Goal: Task Accomplishment & Management: Manage account settings

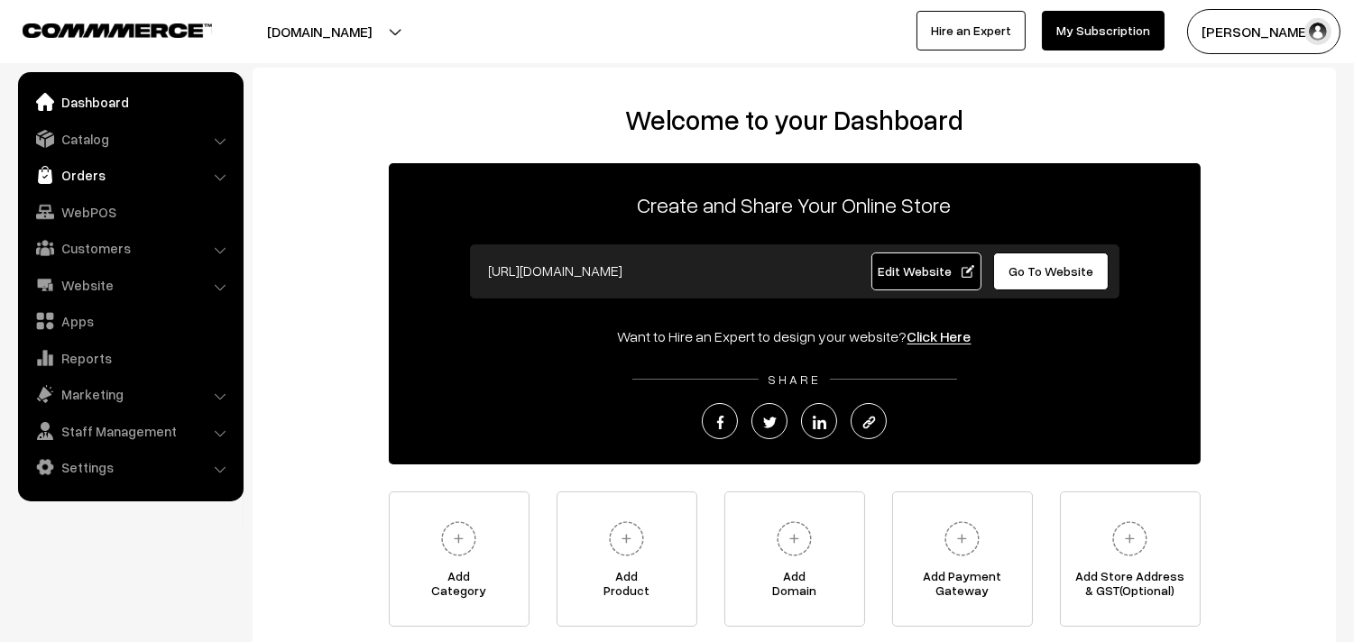
click at [72, 171] on link "Orders" at bounding box center [130, 175] width 215 height 32
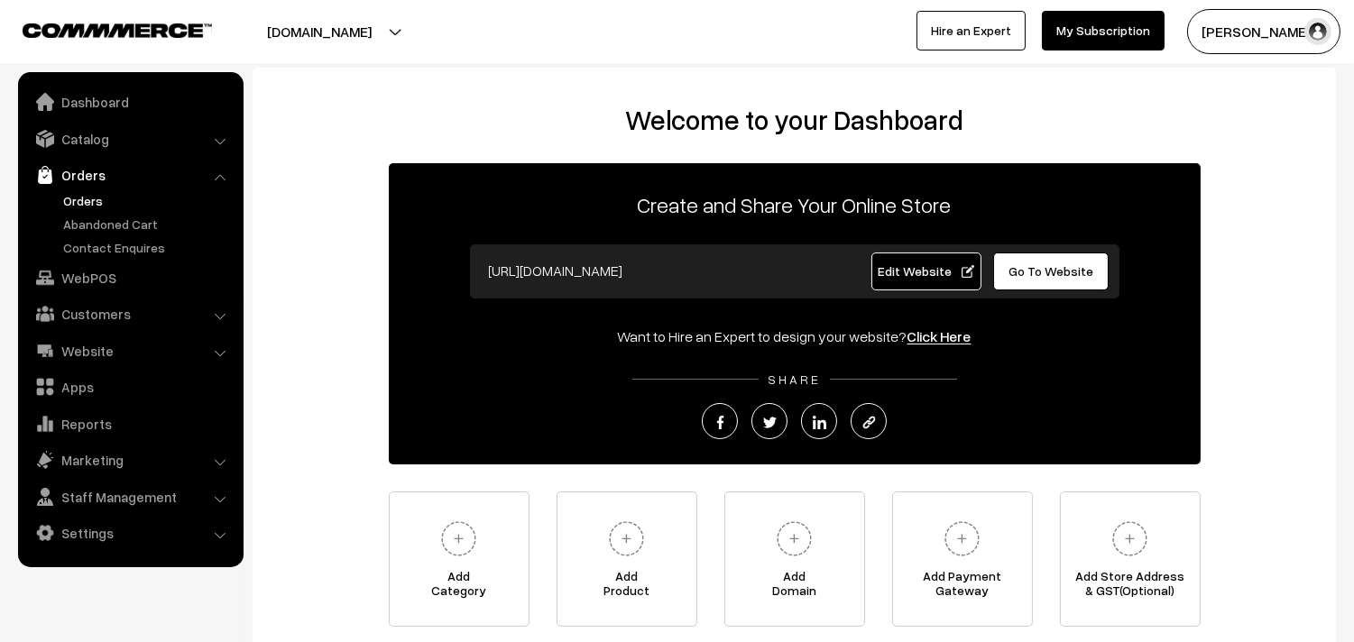
click at [84, 195] on link "Orders" at bounding box center [148, 200] width 179 height 19
click at [83, 205] on link "Orders" at bounding box center [148, 200] width 179 height 19
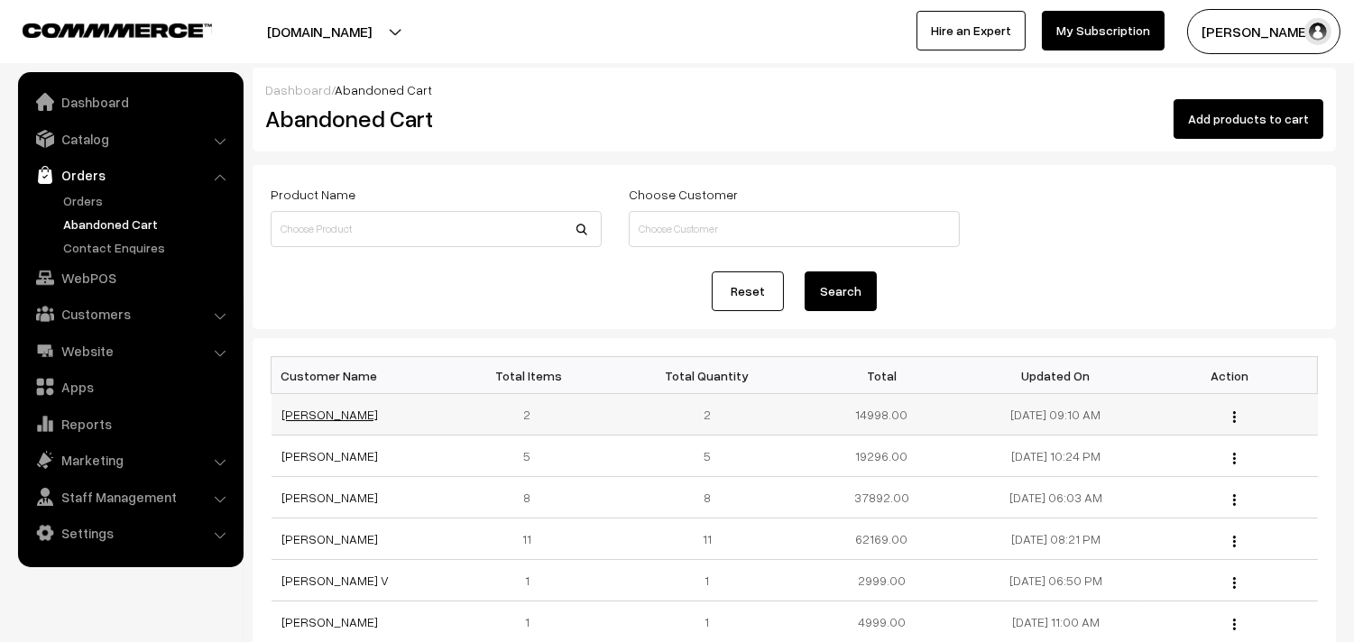
click at [340, 415] on link "Anusha Yarrani" at bounding box center [330, 414] width 97 height 15
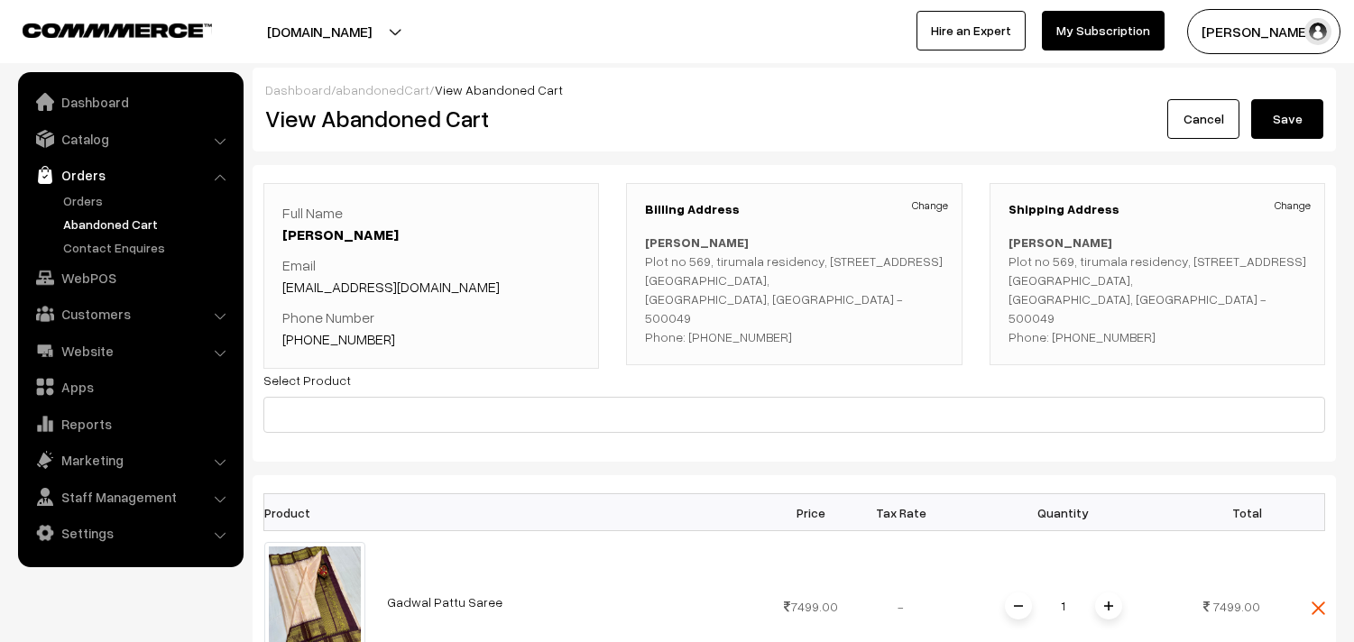
scroll to position [411, 0]
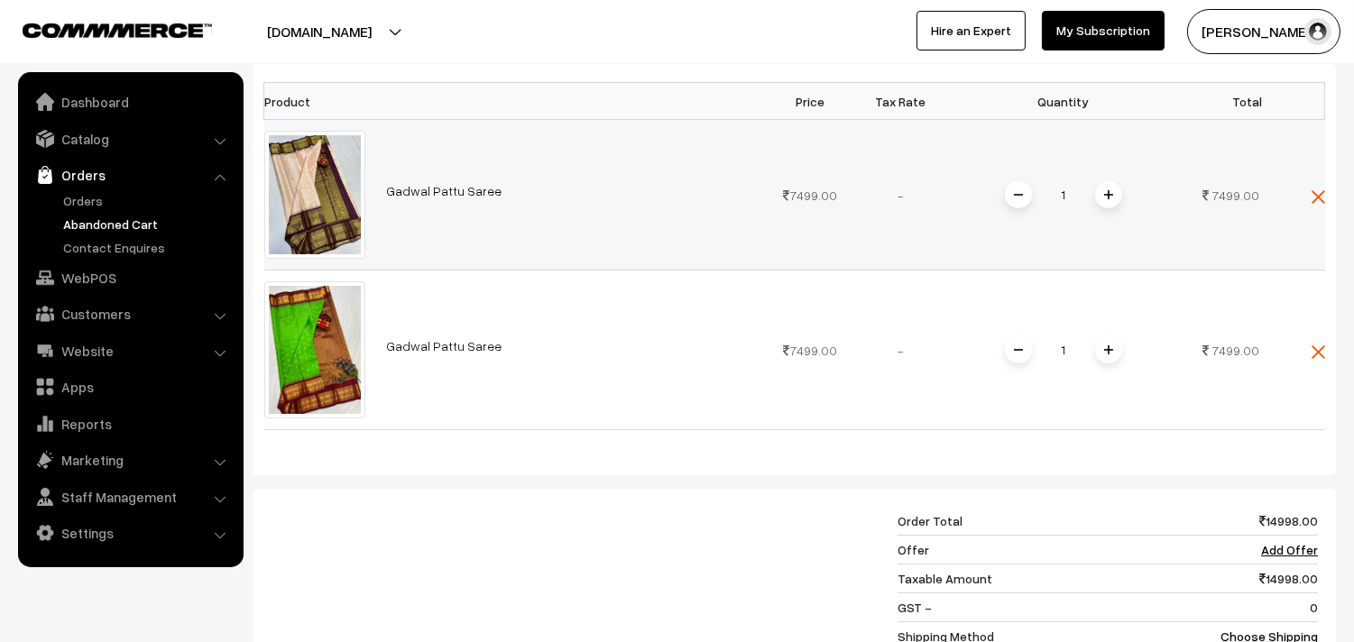
click at [437, 195] on link "Gadwal Pattu Saree" at bounding box center [444, 190] width 115 height 15
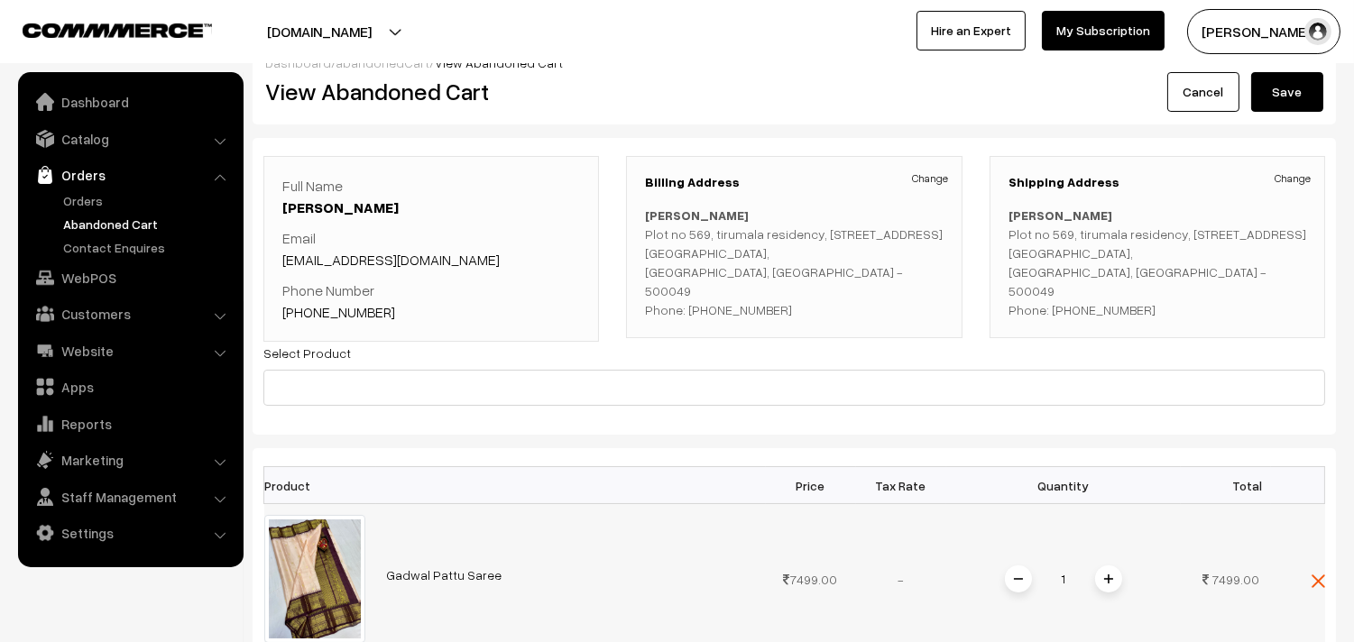
scroll to position [11, 0]
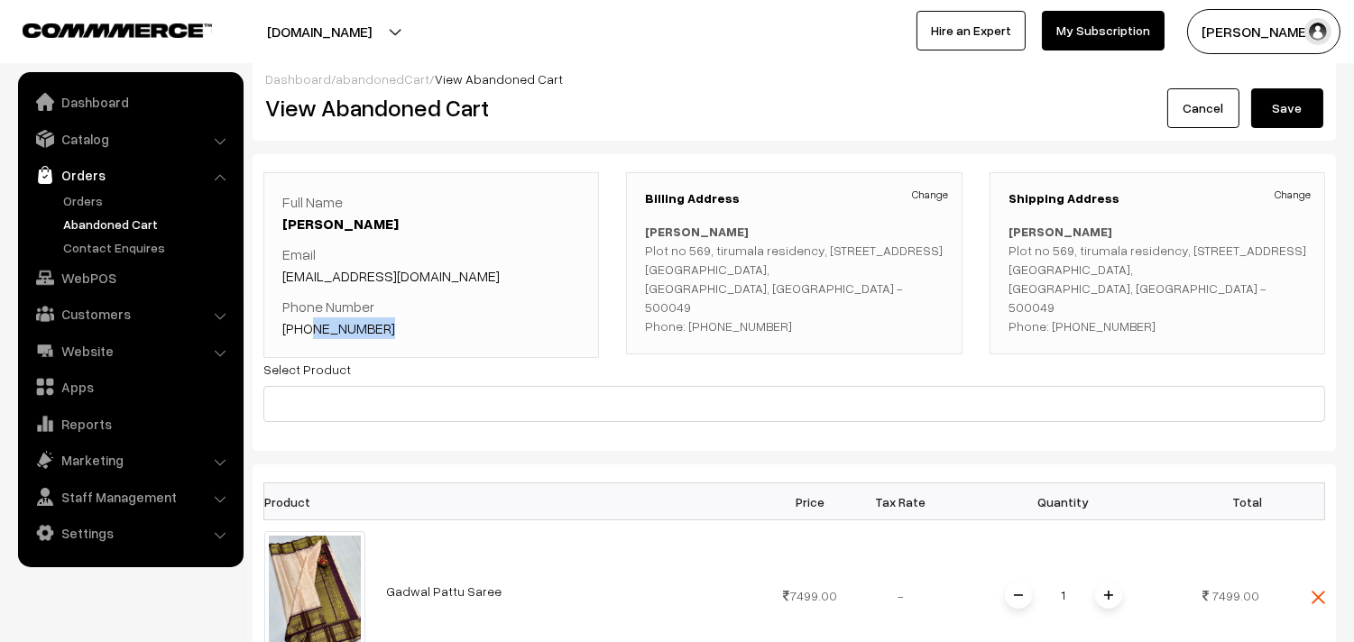
drag, startPoint x: 415, startPoint y: 336, endPoint x: 304, endPoint y: 343, distance: 111.1
click at [304, 343] on div "Full Name Anusha Yarrani Email Yarranianusha198@gmail.com Phone Number +91 9949…" at bounding box center [431, 265] width 336 height 186
copy link "9949585166"
click at [72, 189] on link "Orders" at bounding box center [130, 175] width 215 height 32
click at [87, 197] on link "Orders" at bounding box center [148, 200] width 179 height 19
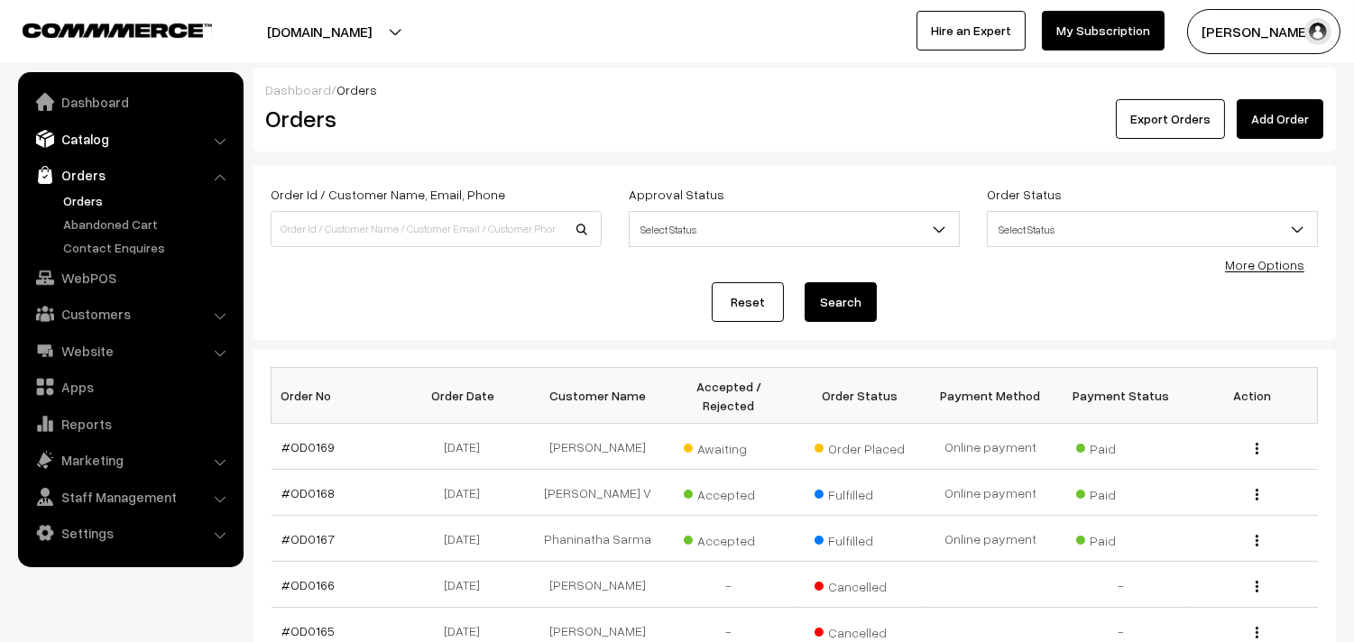
click at [113, 138] on link "Catalog" at bounding box center [130, 139] width 215 height 32
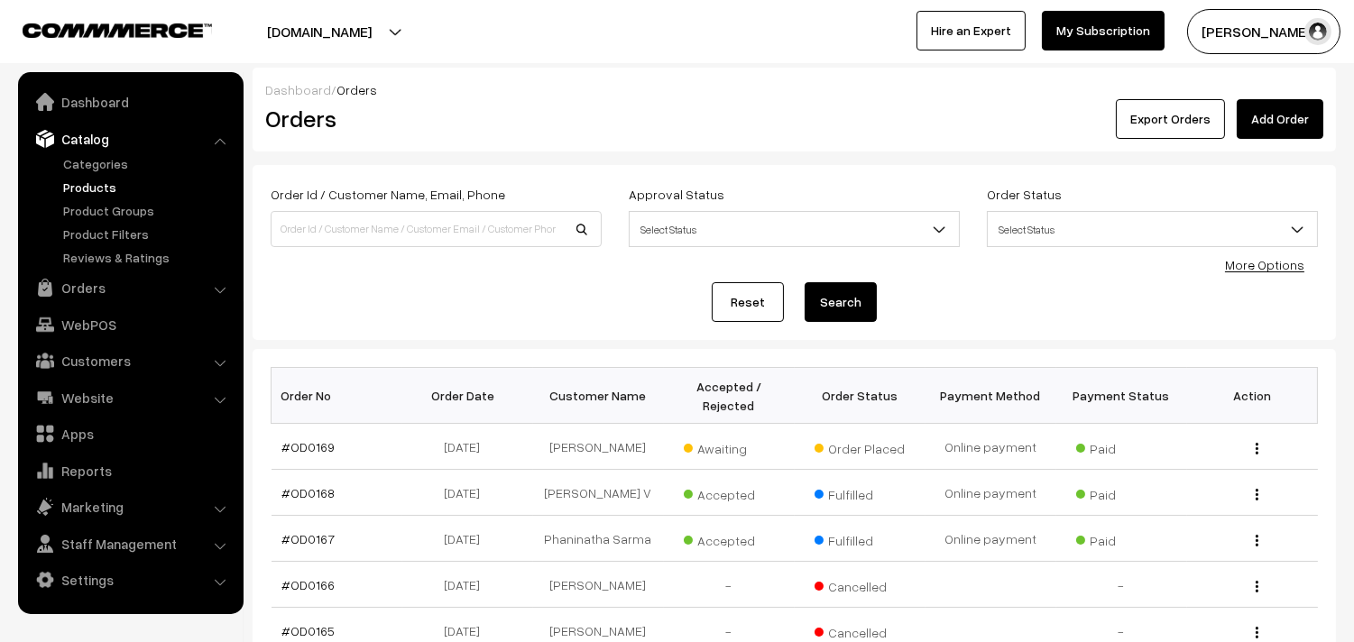
click at [93, 188] on link "Products" at bounding box center [148, 187] width 179 height 19
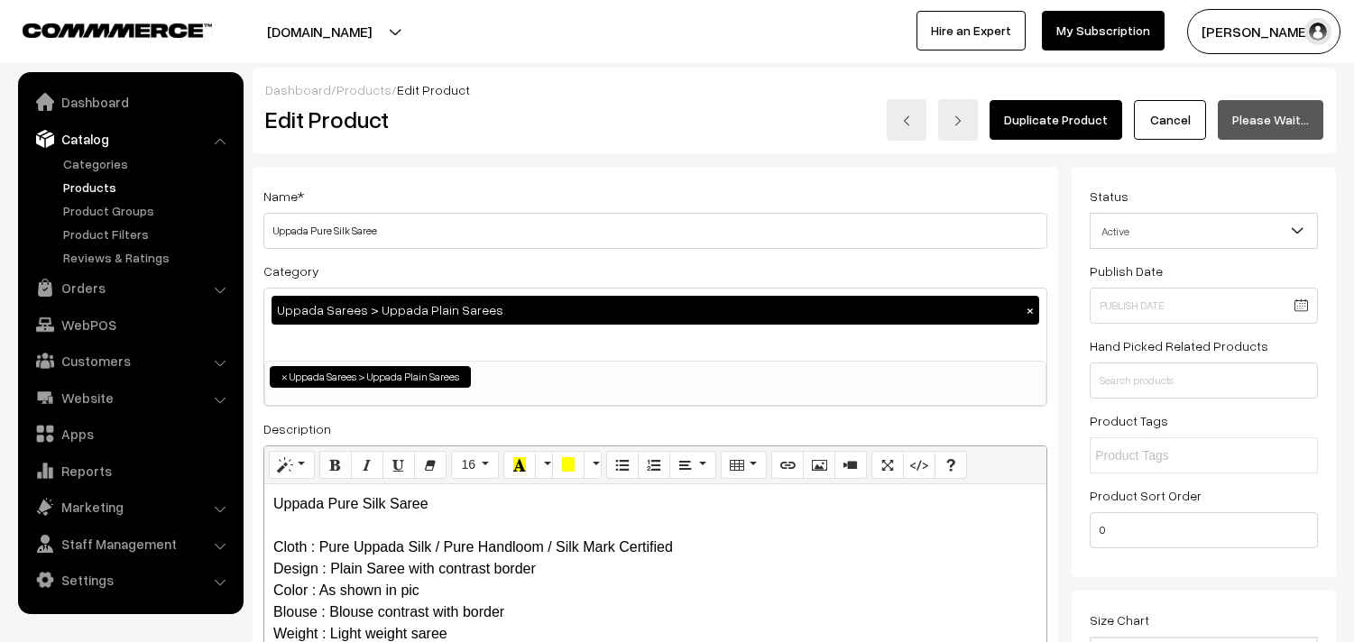
scroll to position [2699, 0]
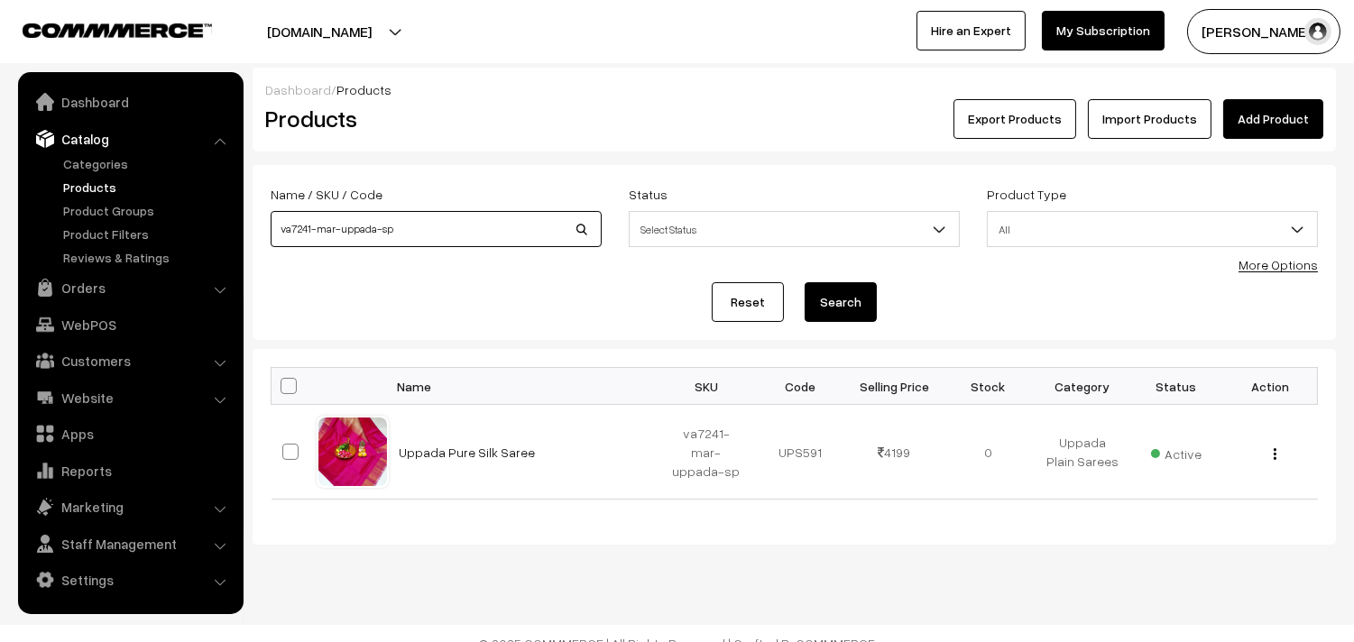
click at [312, 227] on input "va7241-mar-uppada-sp" at bounding box center [436, 229] width 331 height 36
type input "va7245-mar-uppada-sp"
click at [825, 291] on button "Search" at bounding box center [841, 302] width 72 height 40
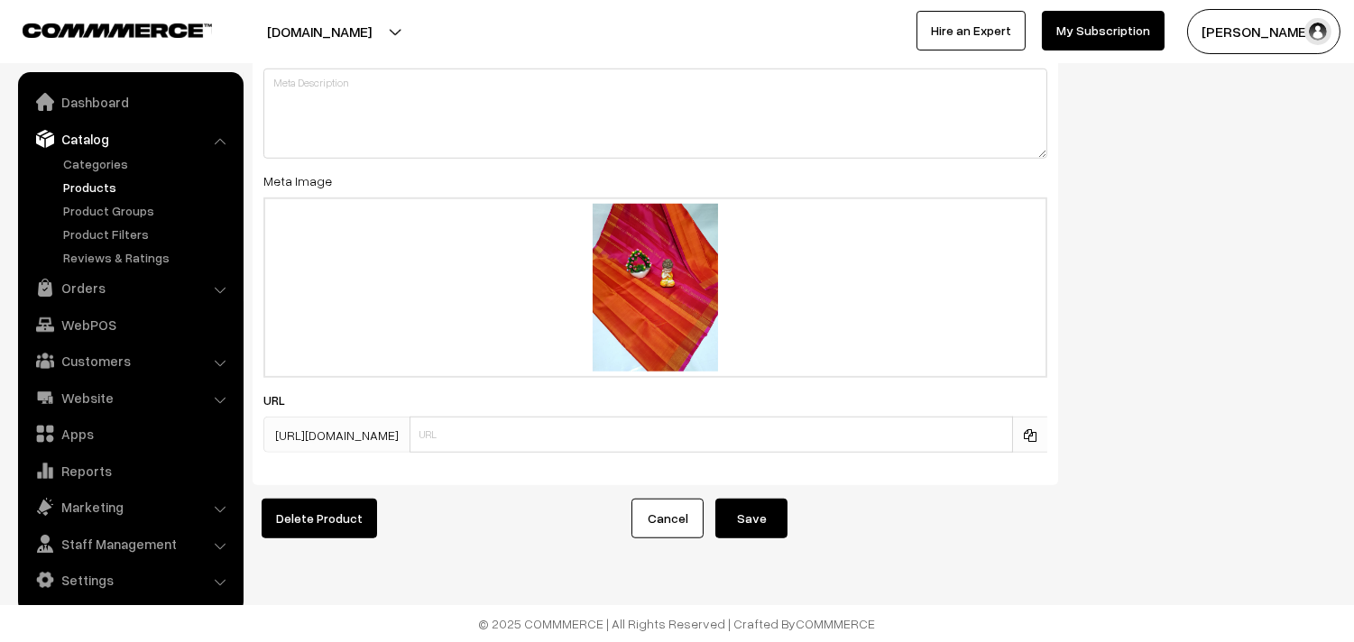
scroll to position [2699, 0]
type input "0"
click at [736, 501] on button "Save" at bounding box center [751, 519] width 72 height 40
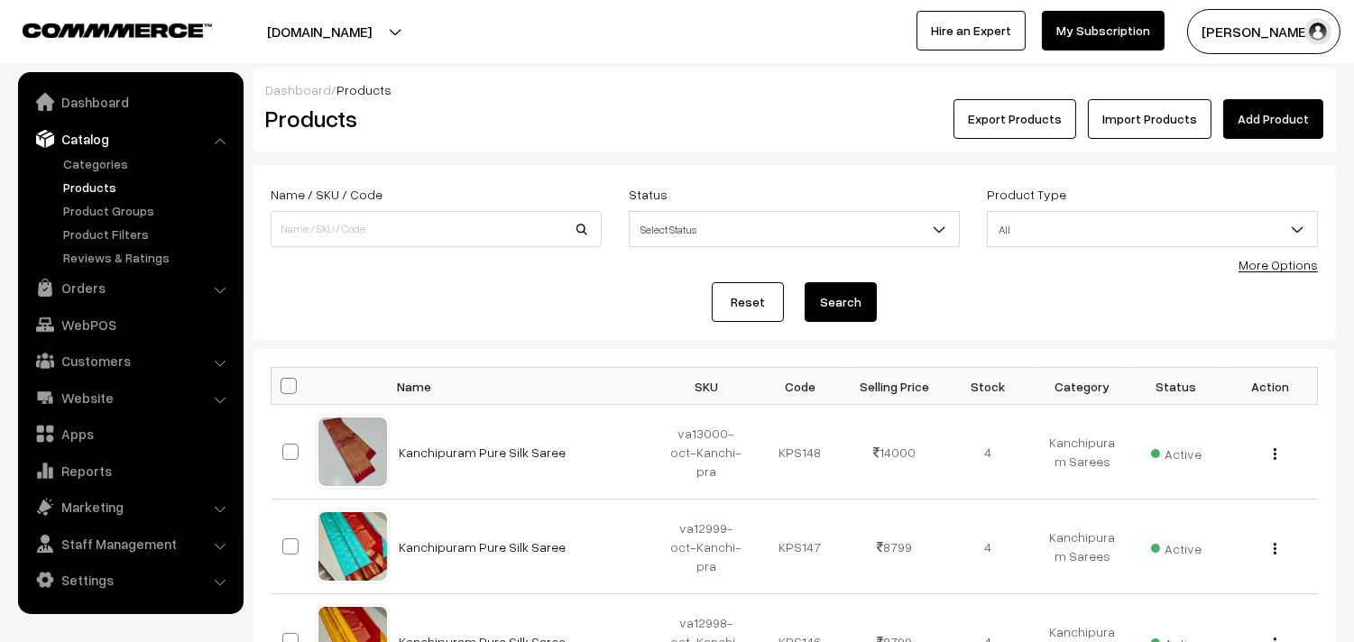
click at [93, 183] on link "Products" at bounding box center [148, 187] width 179 height 19
